Goal: Transaction & Acquisition: Register for event/course

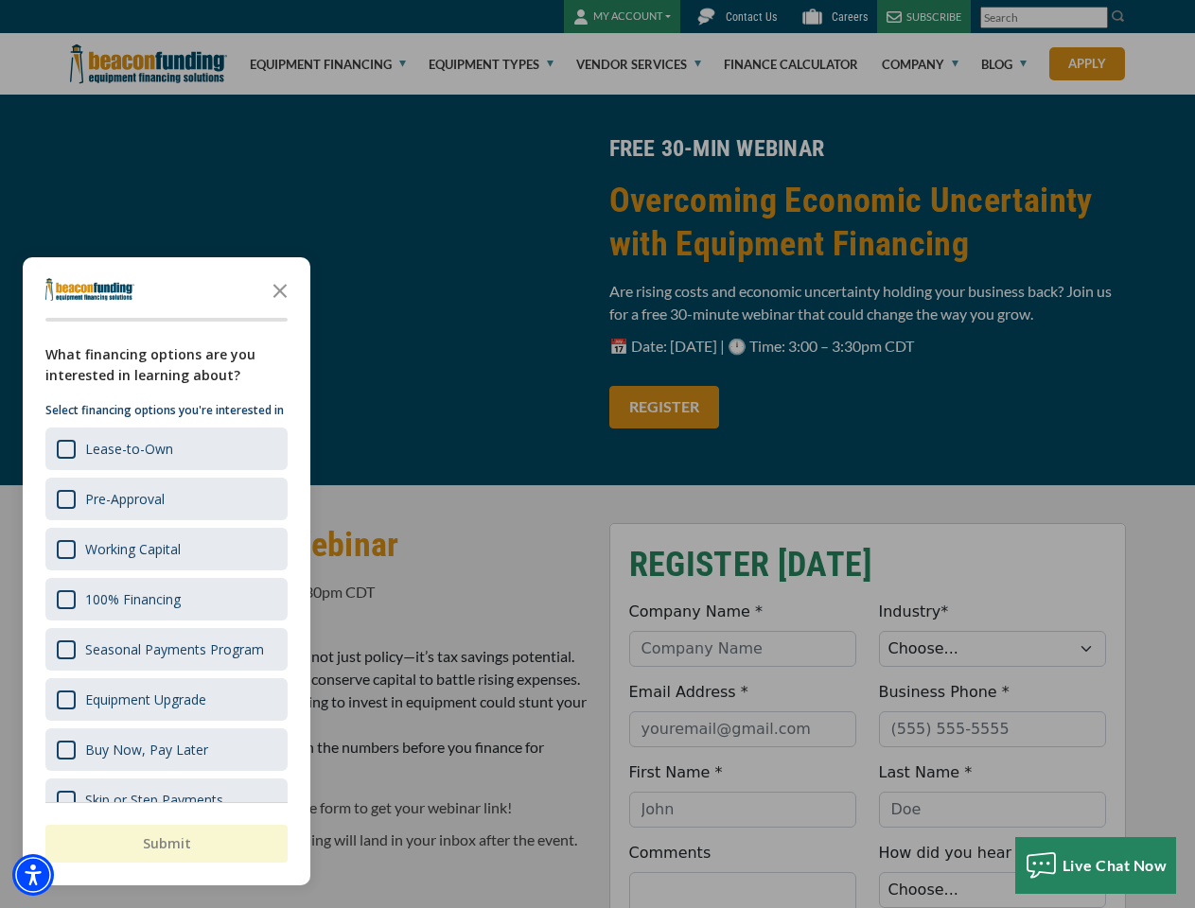
click at [597, 454] on div "button" at bounding box center [597, 454] width 1195 height 908
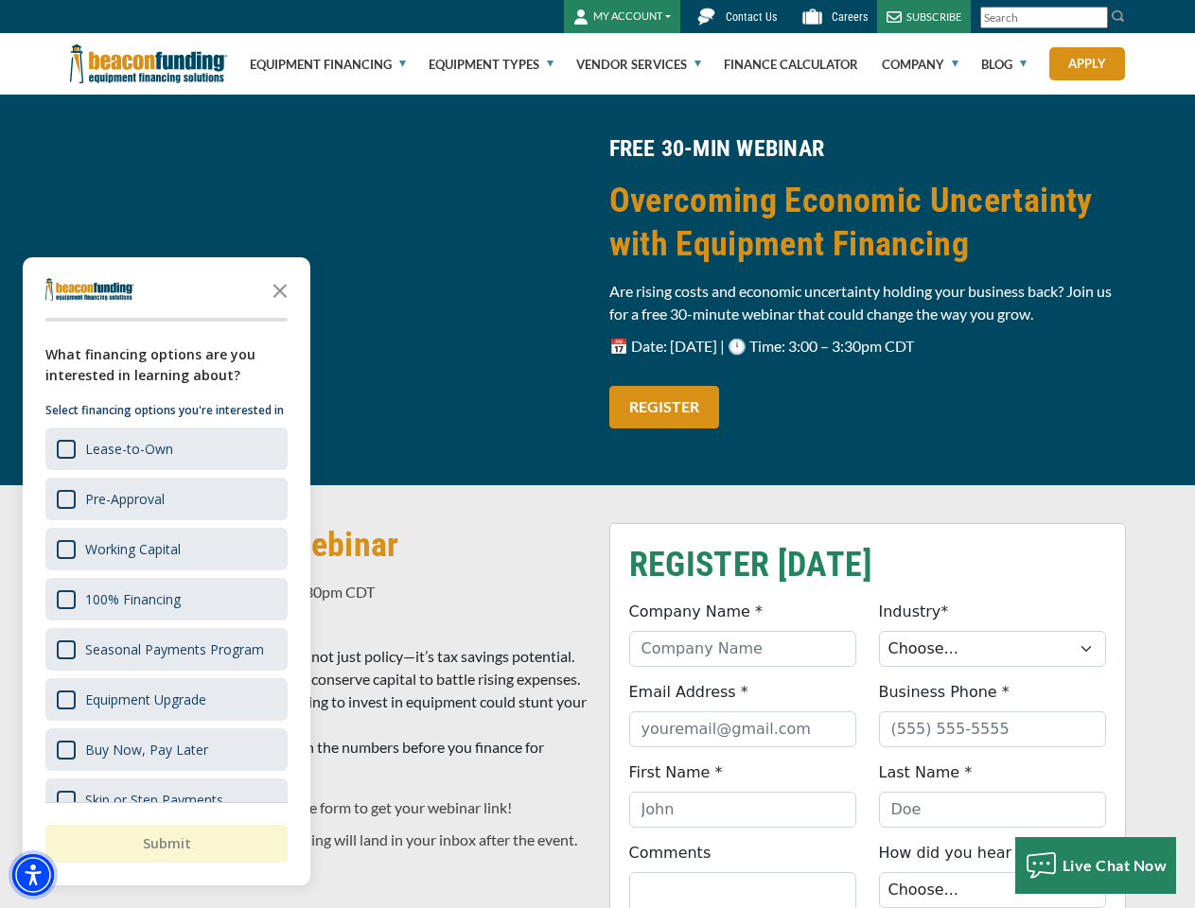
click at [33, 875] on img "Accessibility Menu" at bounding box center [33, 875] width 42 height 42
click at [597, 454] on body "Skip to main content Enable accessibility for low vision Open the accessibility…" at bounding box center [597, 454] width 1195 height 908
click at [280, 289] on body "Skip to main content Enable accessibility for low vision Open the accessibility…" at bounding box center [597, 454] width 1195 height 908
click at [165, 448] on body "Skip to main content Enable accessibility for low vision Open the accessibility…" at bounding box center [597, 454] width 1195 height 908
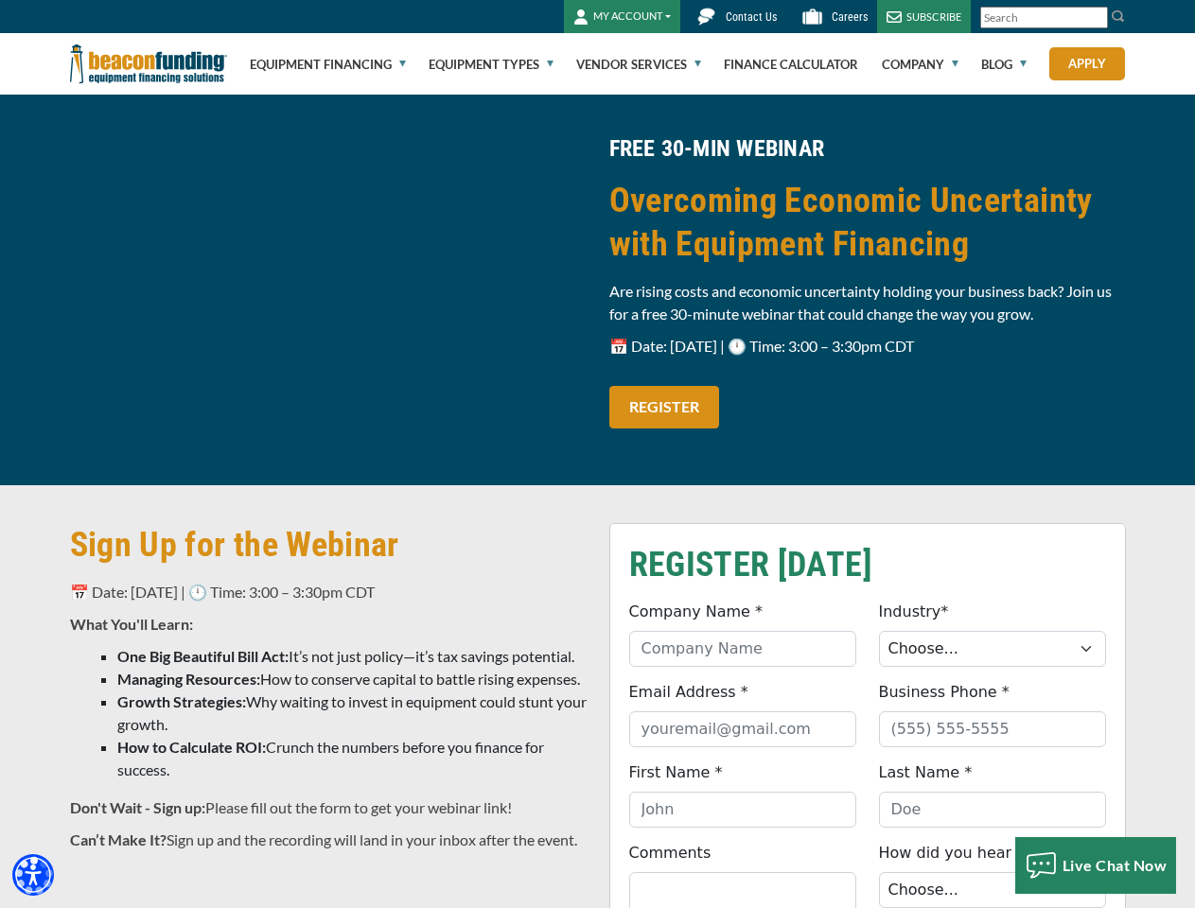
click at [165, 498] on body "Skip to main content Enable accessibility for low vision Open the accessibility…" at bounding box center [597, 454] width 1195 height 908
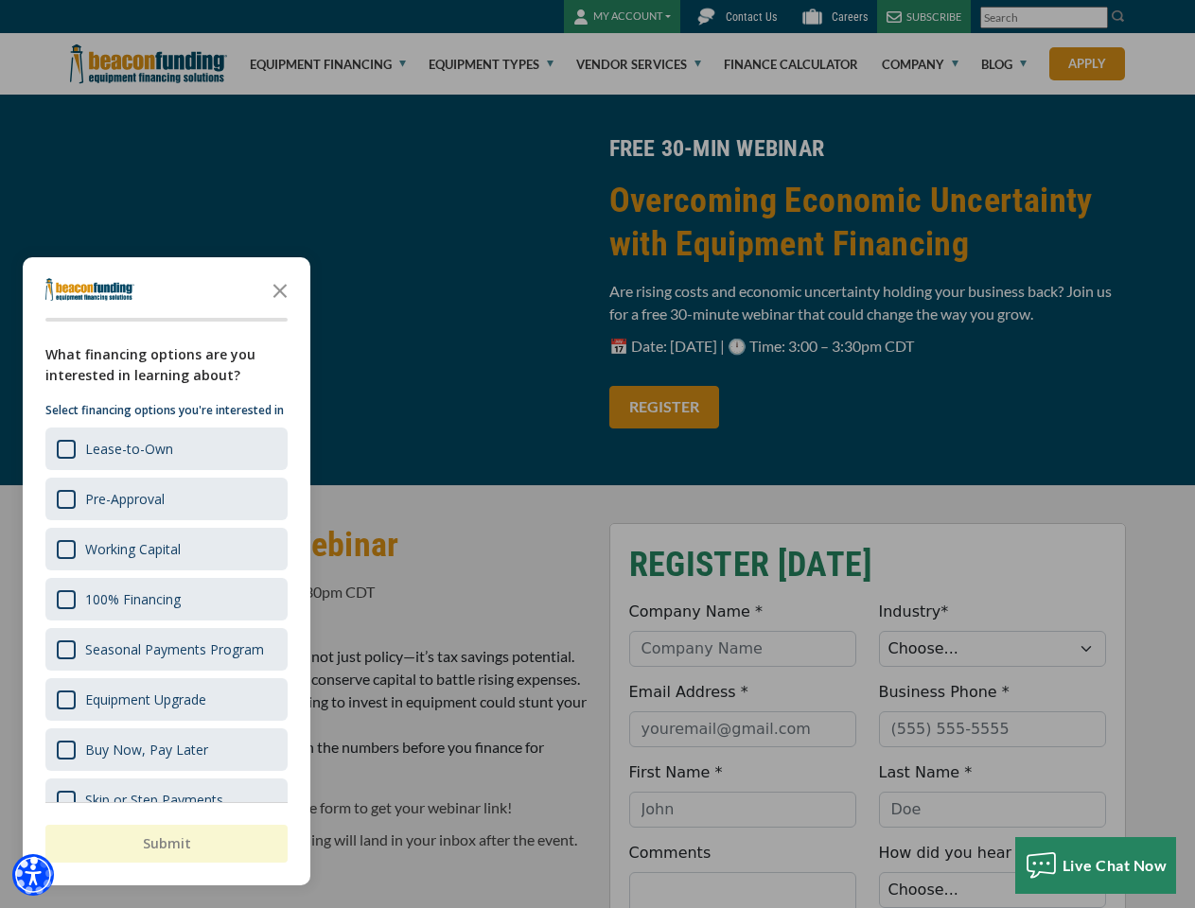
click at [165, 549] on body "Skip to main content Enable accessibility for low vision Open the accessibility…" at bounding box center [597, 454] width 1195 height 908
click at [165, 599] on body "Skip to main content Enable accessibility for low vision Open the accessibility…" at bounding box center [597, 454] width 1195 height 908
click at [165, 649] on body "Skip to main content Enable accessibility for low vision Open the accessibility…" at bounding box center [597, 454] width 1195 height 908
click at [165, 699] on body "Skip to main content Enable accessibility for low vision Open the accessibility…" at bounding box center [597, 454] width 1195 height 908
click at [742, 907] on html "Skip to main content Enable accessibility for low vision Open the accessibility…" at bounding box center [597, 454] width 1195 height 908
